Goal: Task Accomplishment & Management: Manage account settings

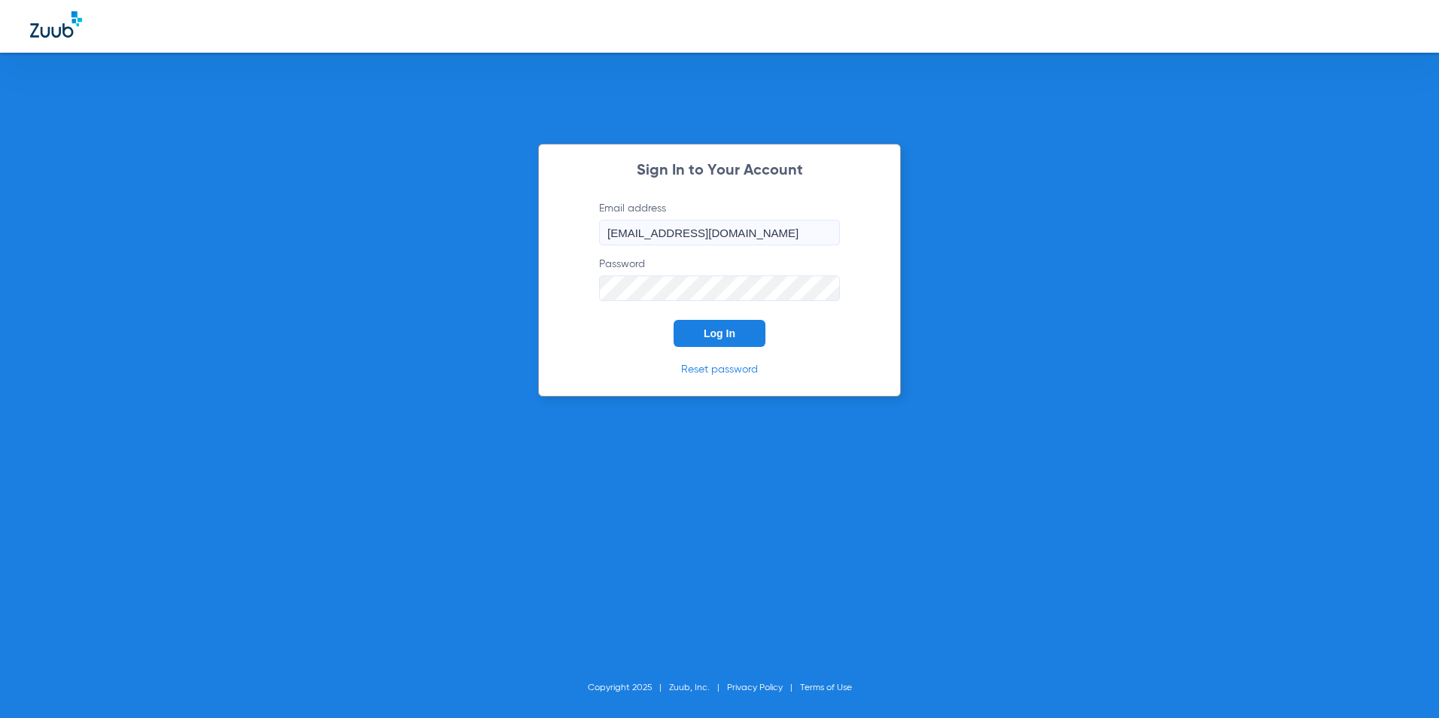
click at [738, 333] on button "Log In" at bounding box center [719, 333] width 92 height 27
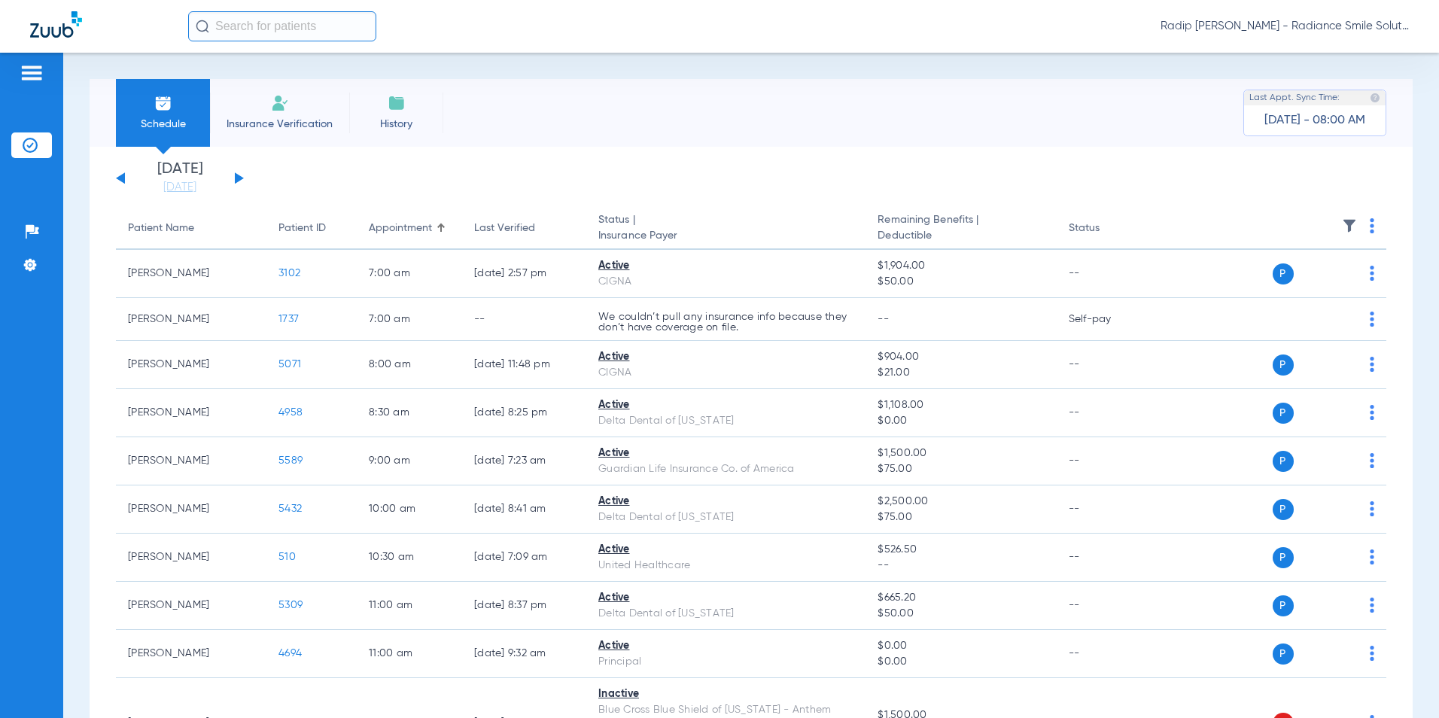
click at [241, 179] on button at bounding box center [239, 177] width 9 height 11
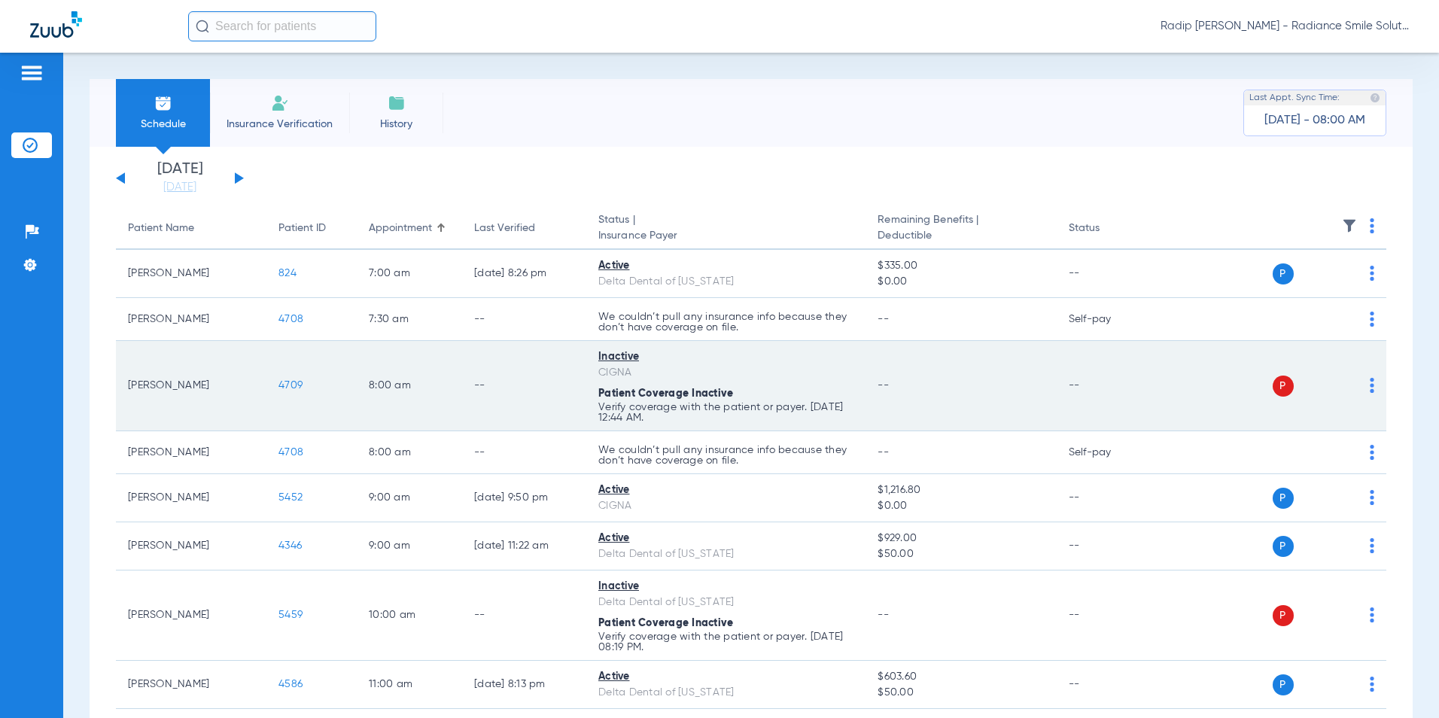
click at [292, 381] on span "4709" at bounding box center [290, 385] width 24 height 11
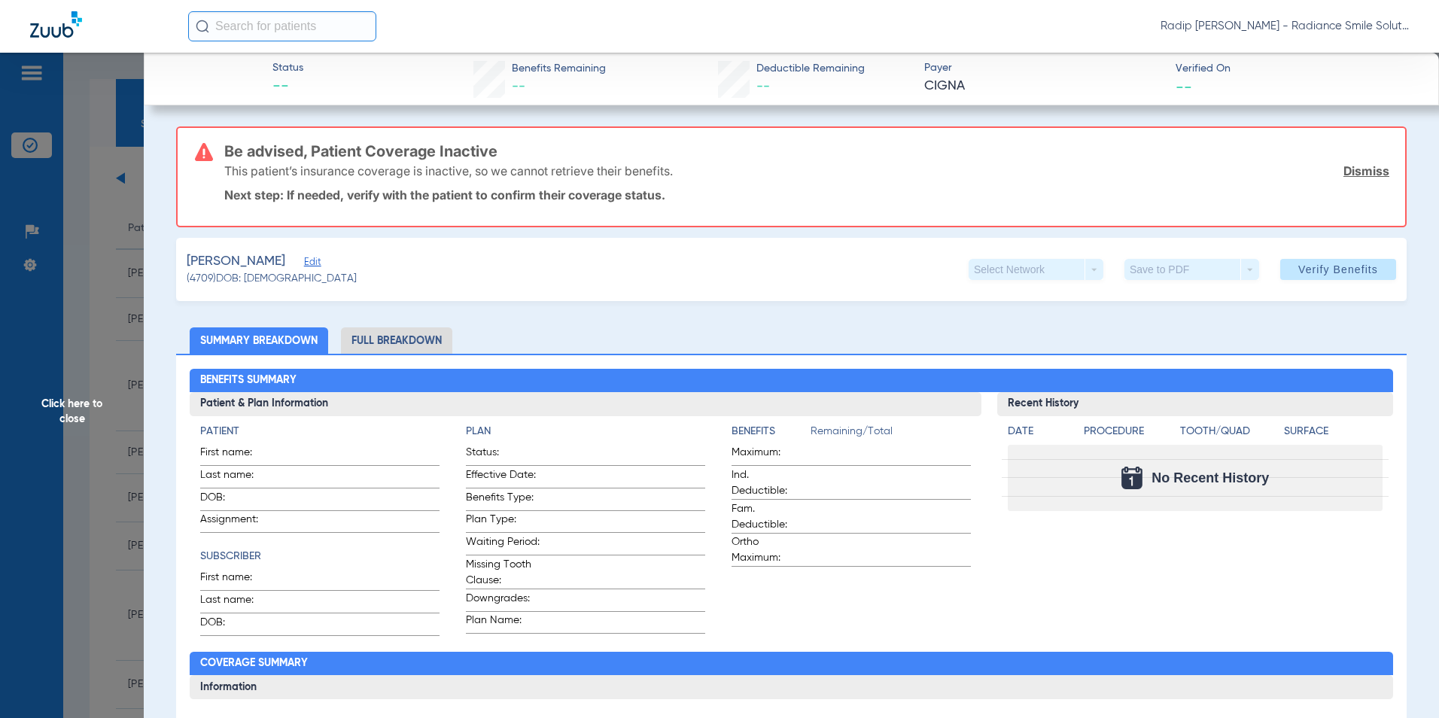
click at [317, 261] on span "Edit" at bounding box center [311, 264] width 14 height 14
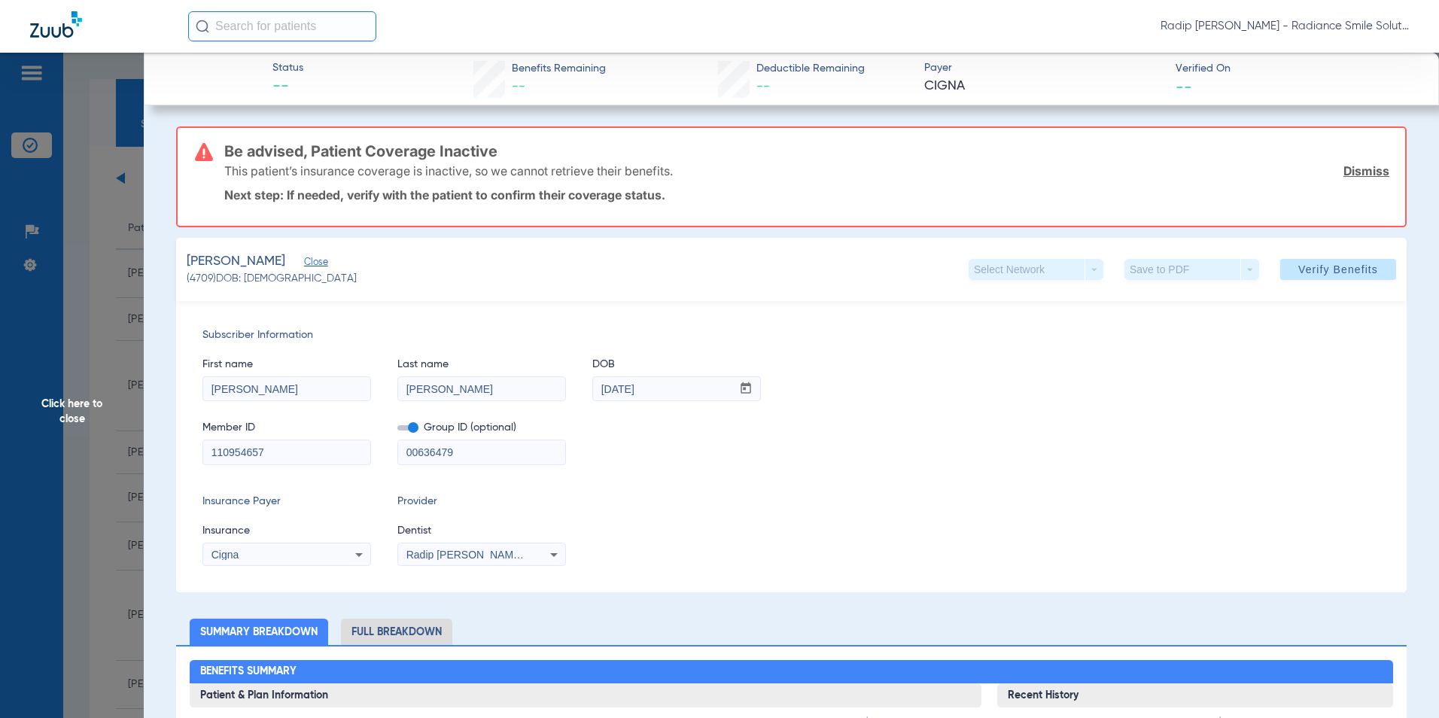
drag, startPoint x: 300, startPoint y: 454, endPoint x: 222, endPoint y: 448, distance: 78.5
click at [200, 461] on div "Subscriber Information First name [PERSON_NAME] Last name [PERSON_NAME] mm / dd…" at bounding box center [791, 446] width 1230 height 291
click at [53, 382] on span "Click here to close" at bounding box center [72, 412] width 144 height 718
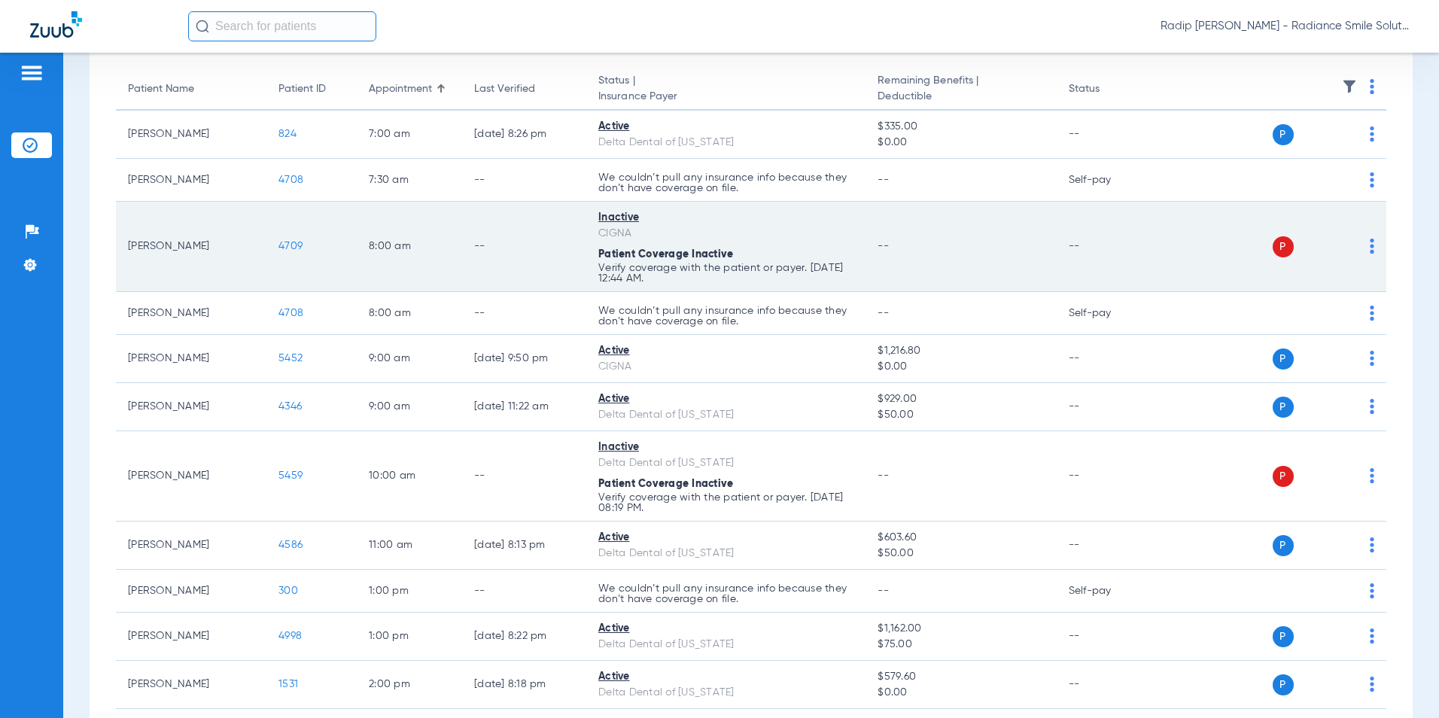
scroll to position [150, 0]
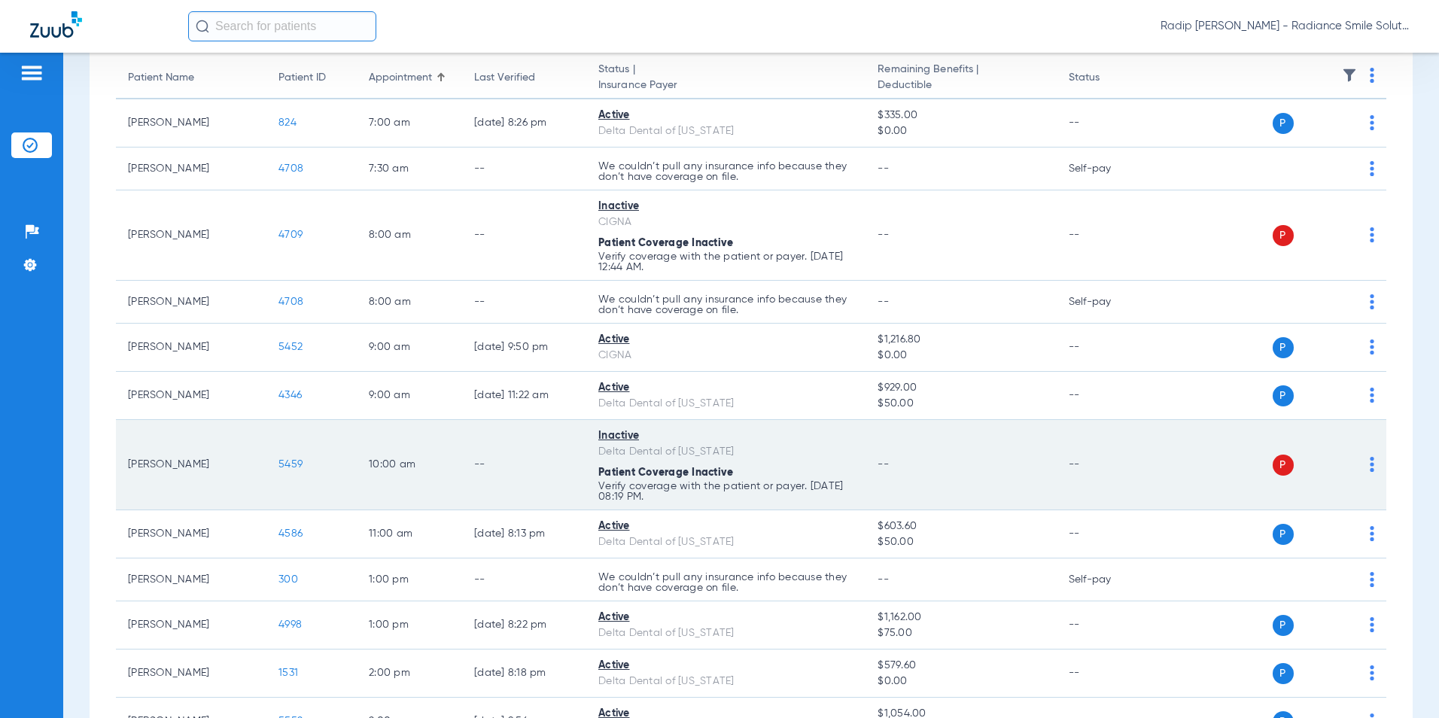
click at [294, 463] on span "5459" at bounding box center [290, 464] width 24 height 11
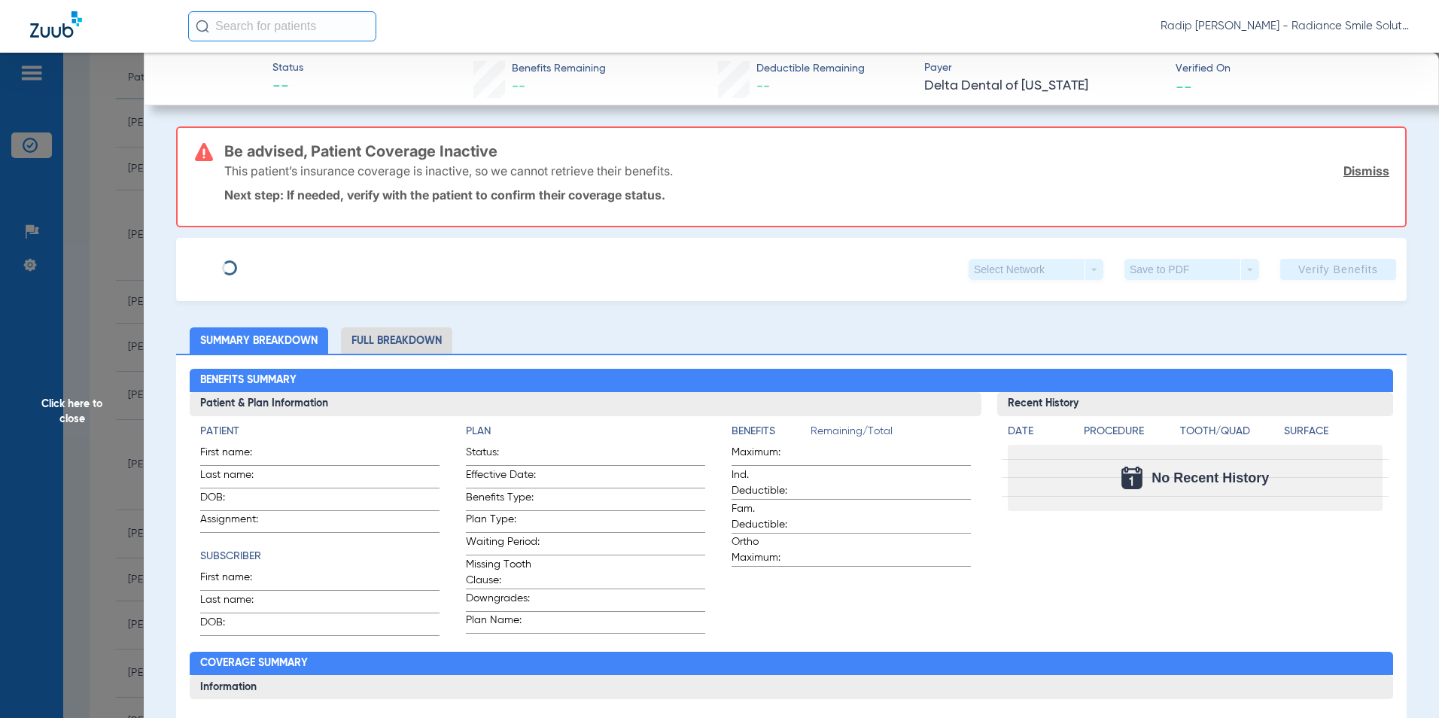
type input "[PERSON_NAME]"
type input "[DATE]"
type input "123075505001"
type input "0239302001"
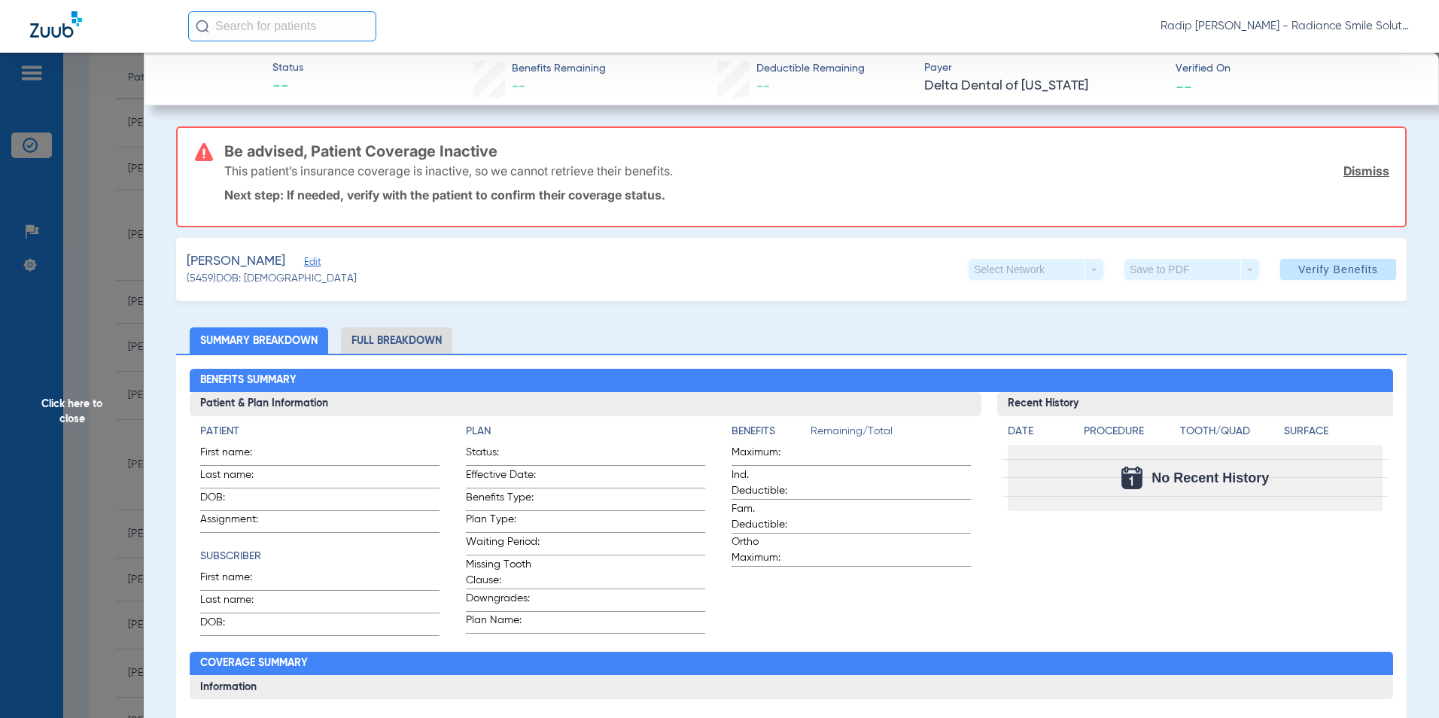
click at [304, 263] on span "Edit" at bounding box center [311, 264] width 14 height 14
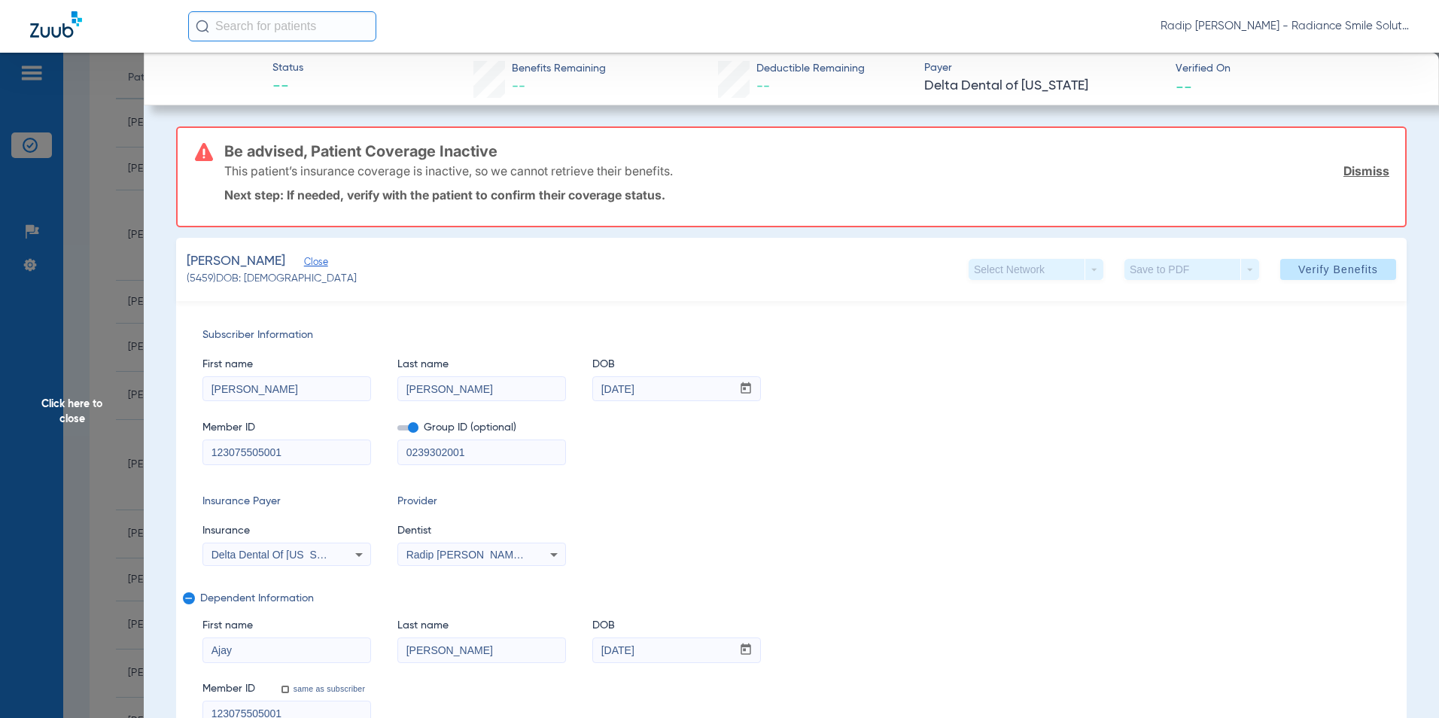
drag, startPoint x: 314, startPoint y: 449, endPoint x: 182, endPoint y: 454, distance: 131.7
click at [178, 456] on div "Subscriber Information First name [PERSON_NAME] Last name [PERSON_NAME] DOB mm …" at bounding box center [791, 526] width 1230 height 451
drag, startPoint x: 231, startPoint y: 646, endPoint x: 201, endPoint y: 655, distance: 31.2
click at [201, 655] on div "Subscriber Information First name [PERSON_NAME] Last name [PERSON_NAME] DOB mm …" at bounding box center [791, 526] width 1230 height 451
drag, startPoint x: 302, startPoint y: 389, endPoint x: 211, endPoint y: 405, distance: 92.4
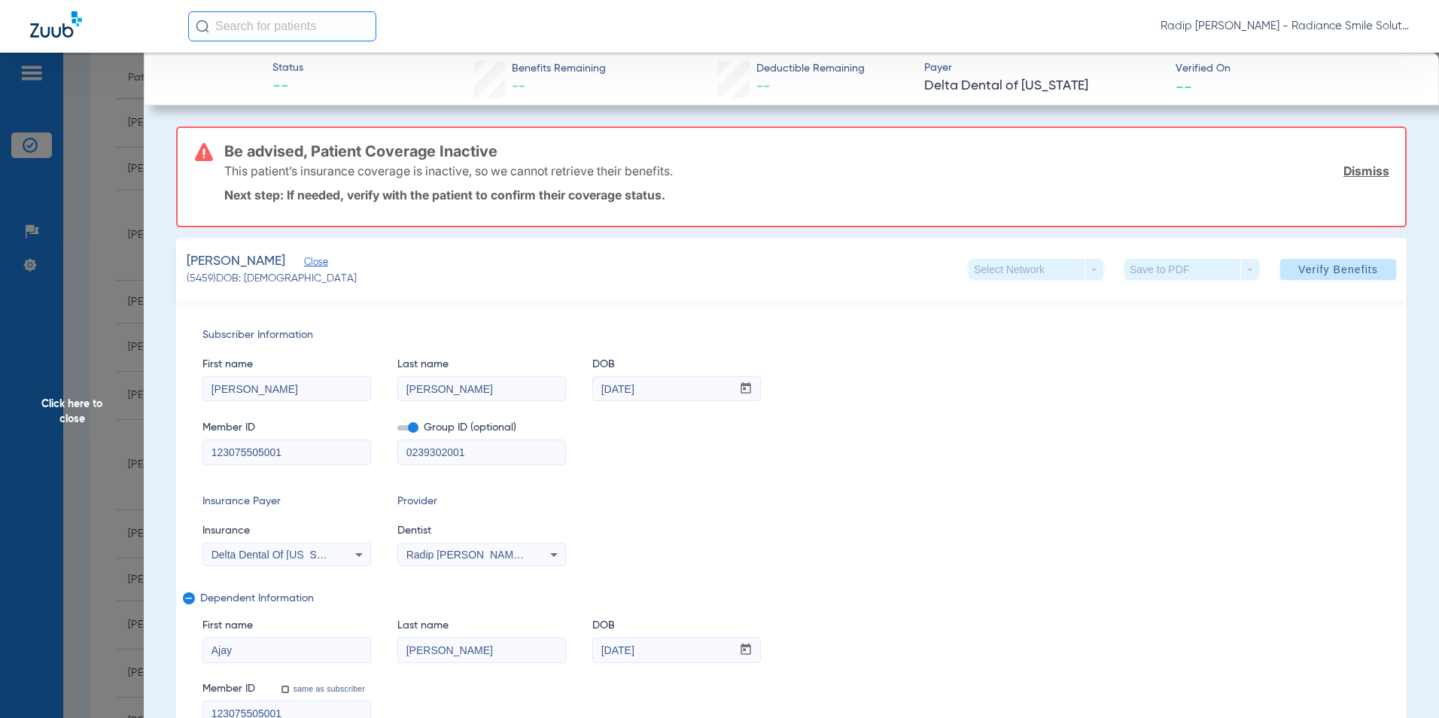
click at [206, 408] on div "First name [PERSON_NAME] Last name [PERSON_NAME] DOB mm / dd / yyyy [DATE] Memb…" at bounding box center [790, 404] width 1177 height 122
click at [83, 436] on span "Click here to close" at bounding box center [72, 412] width 144 height 718
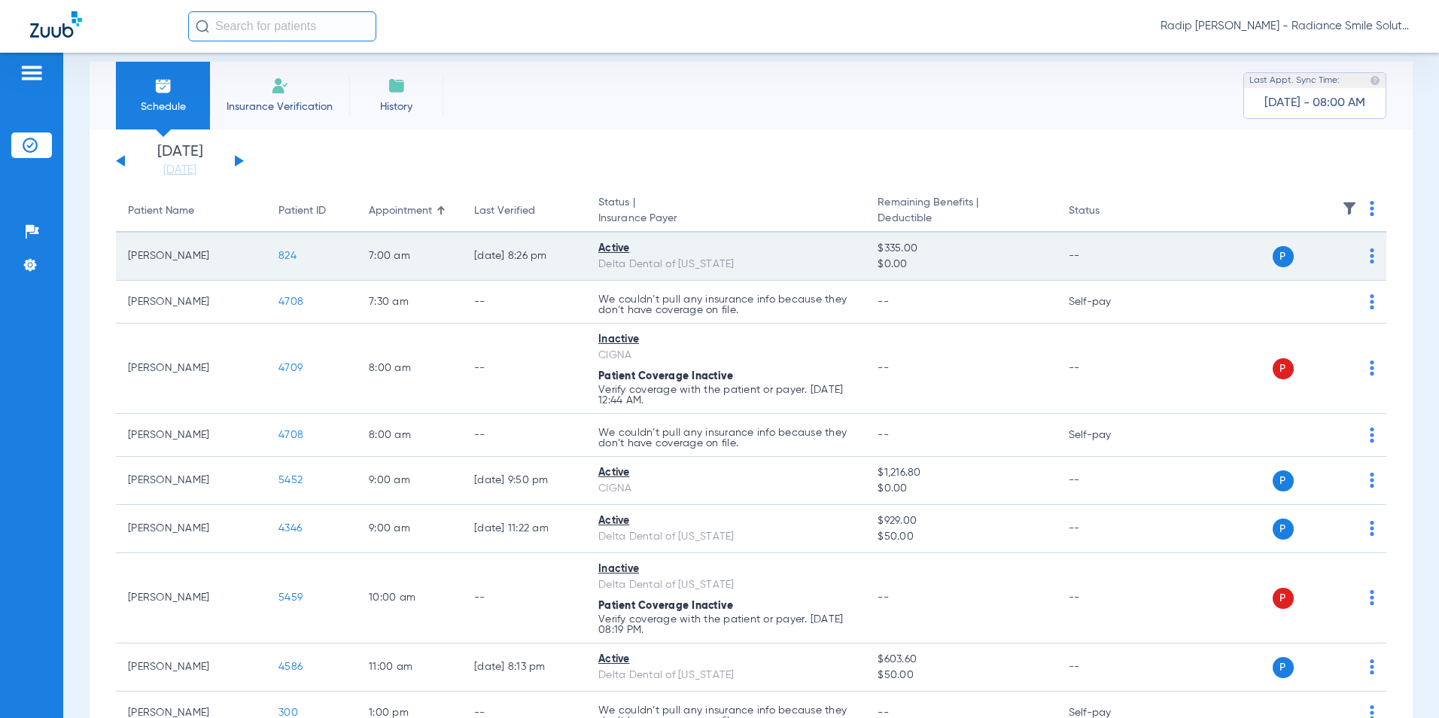
scroll to position [0, 0]
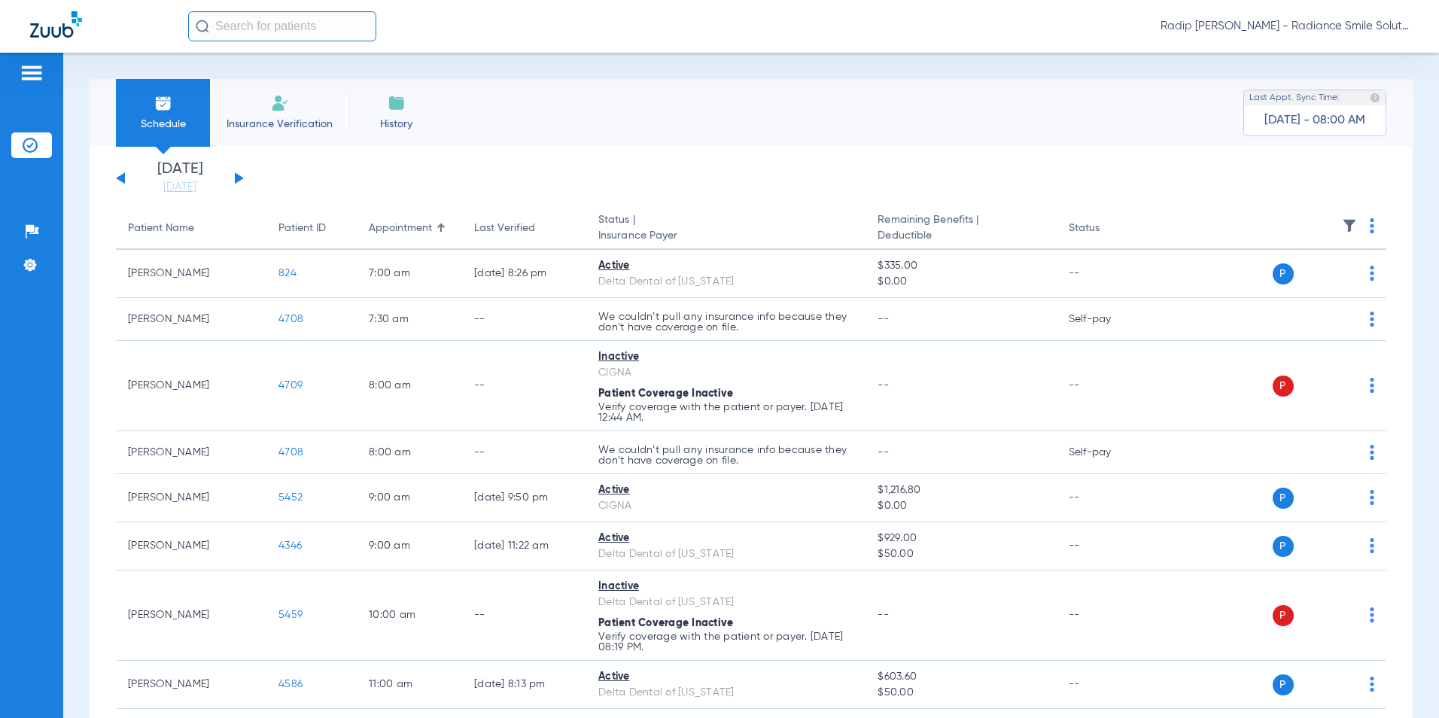
click at [118, 176] on div "[DATE] [DATE] [DATE] [DATE] [DATE] [DATE] [DATE] [DATE] [DATE] [DATE] [DATE] [D…" at bounding box center [180, 178] width 128 height 33
click at [119, 175] on div "[DATE] [DATE] [DATE] [DATE] [DATE] [DATE] [DATE] [DATE] [DATE] [DATE] [DATE] [D…" at bounding box center [180, 178] width 128 height 33
click at [117, 178] on div "[DATE] [DATE] [DATE] [DATE] [DATE] [DATE] [DATE] [DATE] [DATE] [DATE] [DATE] [D…" at bounding box center [180, 178] width 128 height 33
click at [123, 177] on button at bounding box center [120, 177] width 9 height 11
